Goal: Navigation & Orientation: Locate item on page

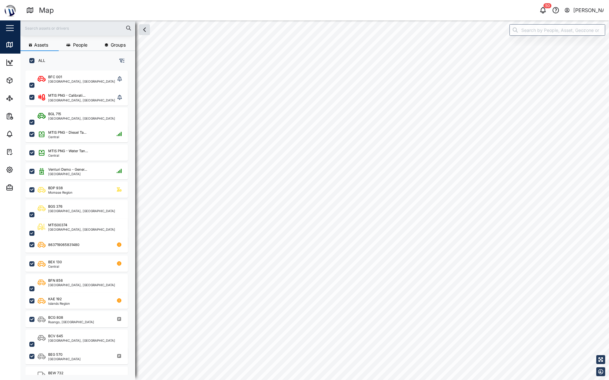
scroll to position [302, 100]
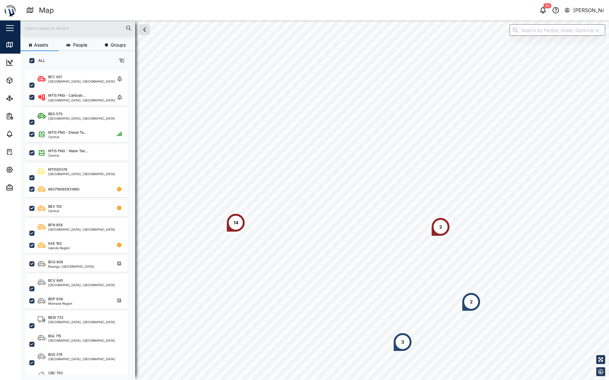
click at [441, 229] on div "2" at bounding box center [440, 226] width 3 height 7
click at [480, 309] on div "2" at bounding box center [471, 301] width 19 height 19
click at [469, 305] on div "2" at bounding box center [471, 301] width 19 height 19
